Goal: Find specific page/section: Find specific page/section

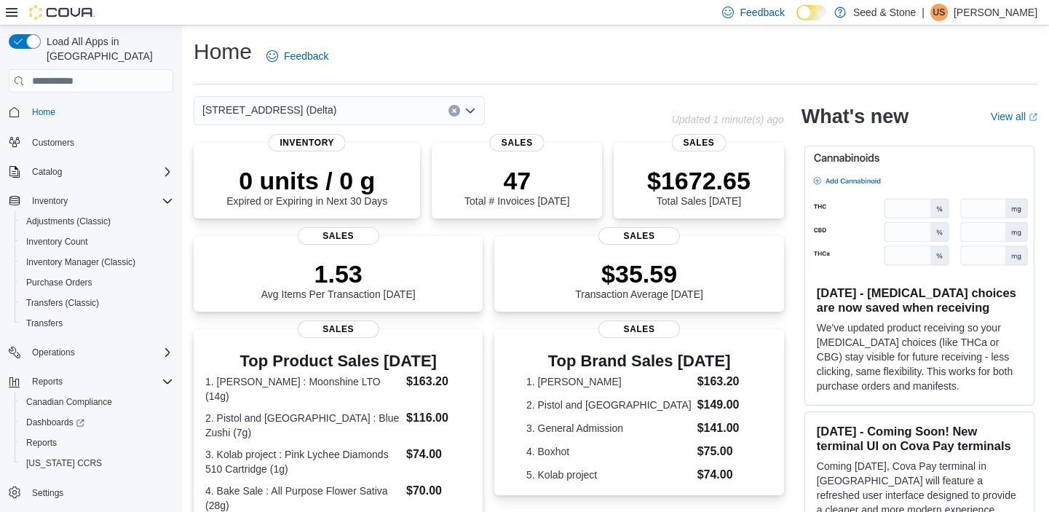
click at [334, 116] on div "[STREET_ADDRESS] (Delta)" at bounding box center [339, 110] width 291 height 29
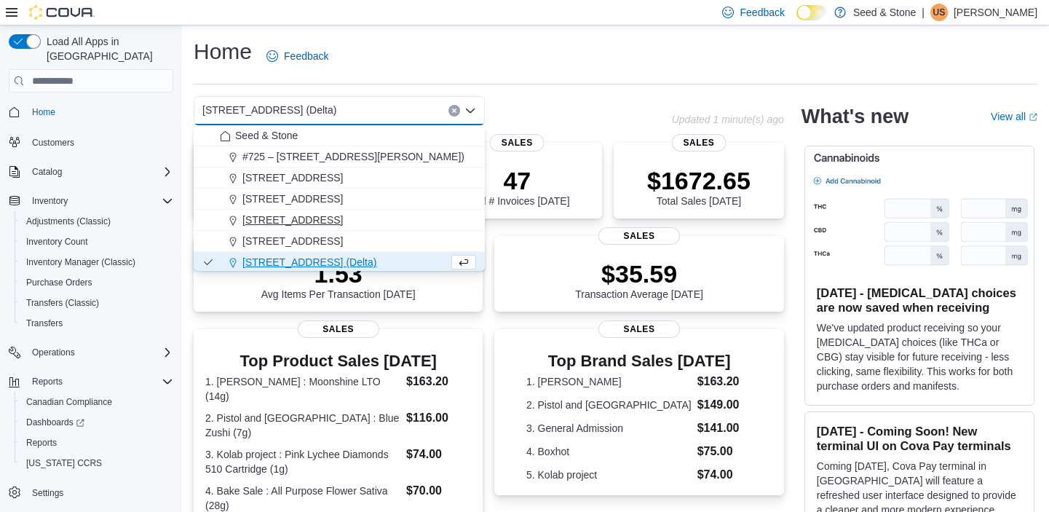
click at [330, 219] on span "[STREET_ADDRESS]" at bounding box center [292, 220] width 100 height 15
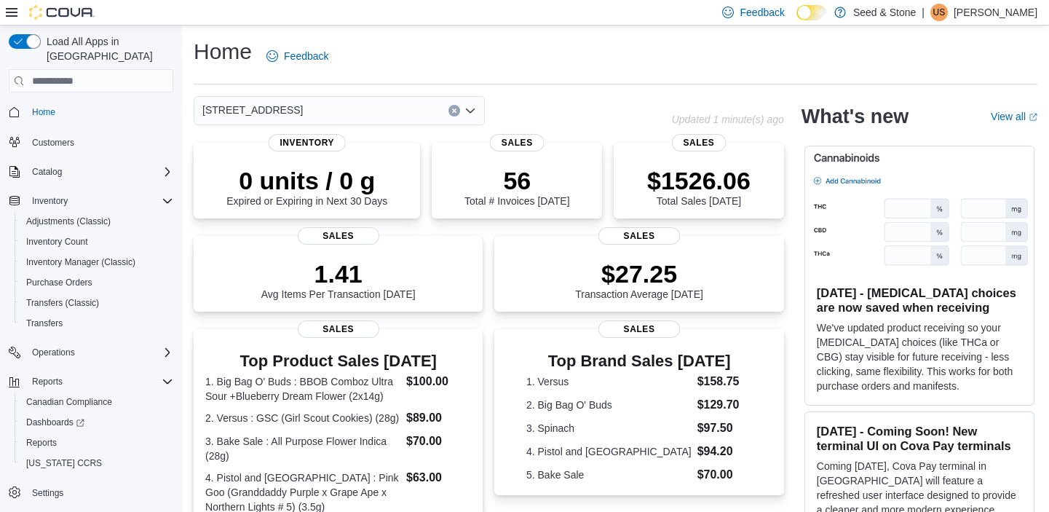
click at [358, 98] on div "[STREET_ADDRESS]" at bounding box center [339, 110] width 291 height 29
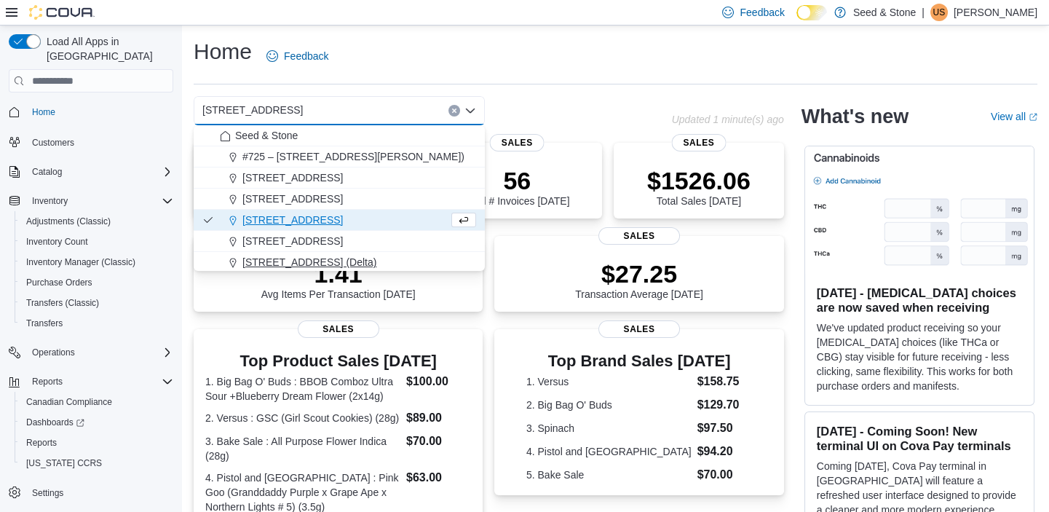
click at [354, 267] on div "[STREET_ADDRESS] (Delta)" at bounding box center [348, 262] width 256 height 15
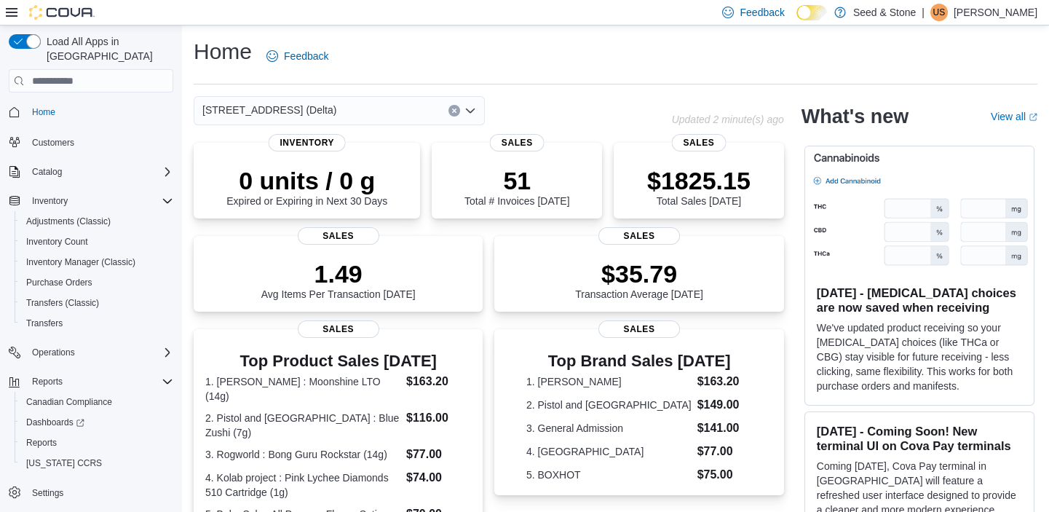
click at [306, 116] on div "[STREET_ADDRESS] (Delta)" at bounding box center [339, 110] width 291 height 29
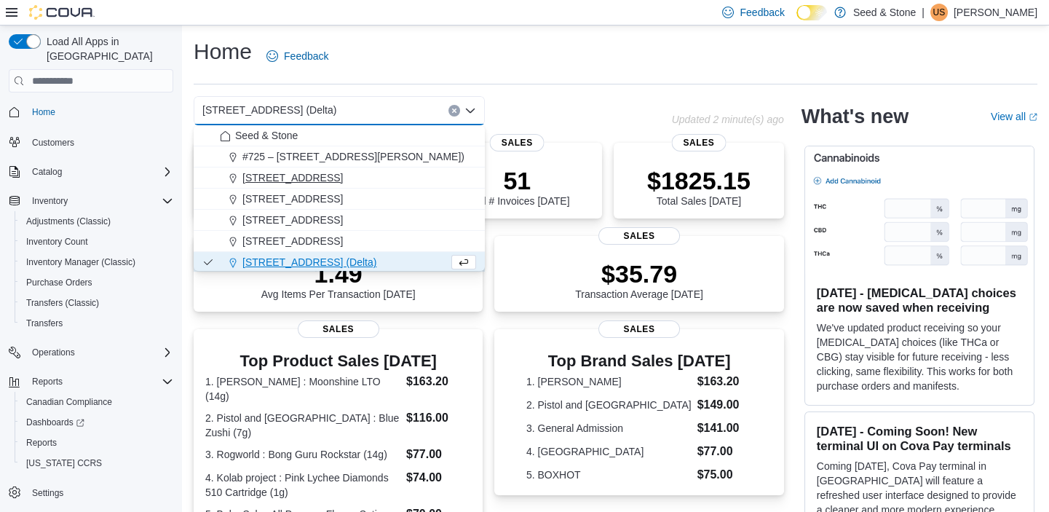
click at [329, 180] on span "[STREET_ADDRESS]" at bounding box center [292, 177] width 100 height 15
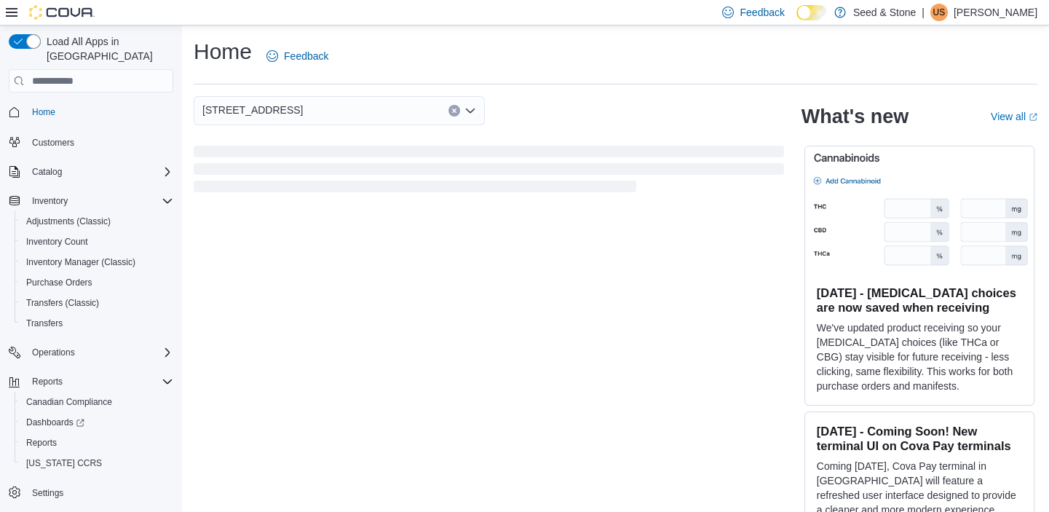
click at [386, 115] on div "1502 Admirals Road Combo box. Selected. 1502 Admirals Road. Press Backspace to …" at bounding box center [339, 110] width 291 height 29
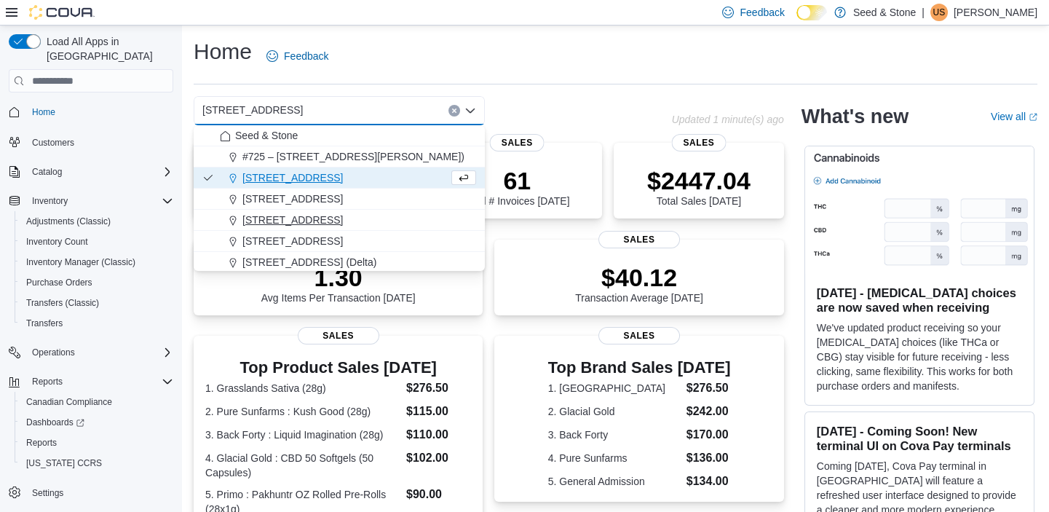
click at [336, 211] on button "[STREET_ADDRESS]" at bounding box center [339, 220] width 291 height 21
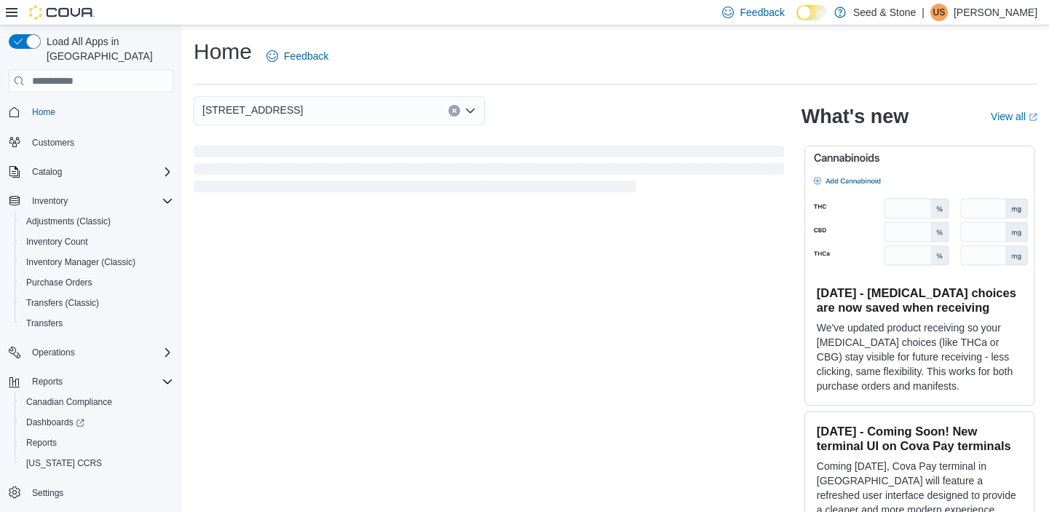
click at [369, 50] on div "Home Feedback" at bounding box center [616, 56] width 844 height 38
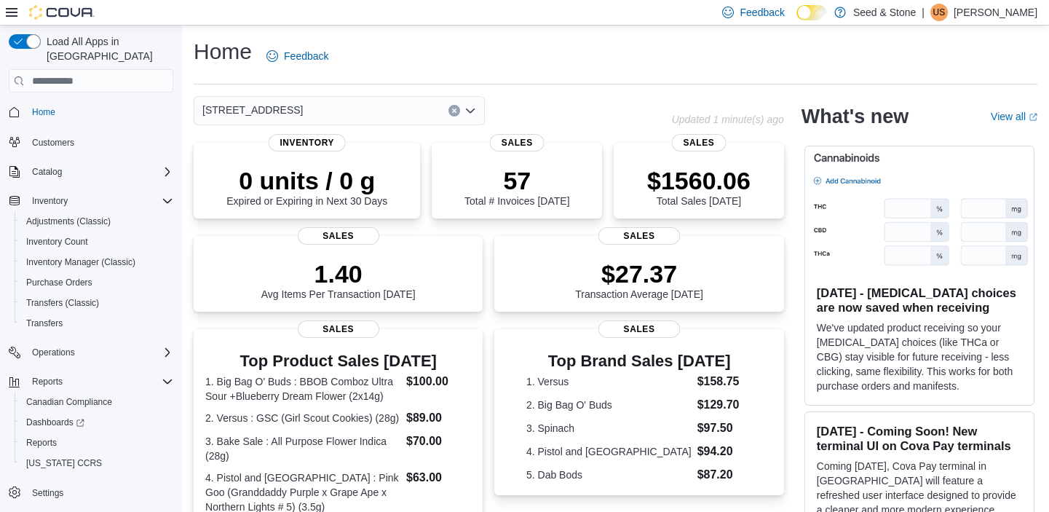
click at [379, 90] on div "Home Feedback 512 Young Drive (Coquitlam) Updated 1 minute(s) ago 0 units / 0 g…" at bounding box center [615, 448] width 867 height 846
click at [359, 101] on div "[STREET_ADDRESS]" at bounding box center [339, 110] width 291 height 29
